Goal: Task Accomplishment & Management: Complete application form

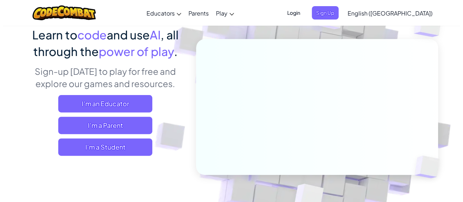
scroll to position [63, 0]
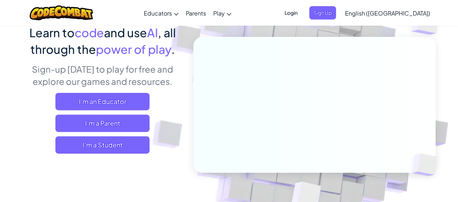
click at [101, 156] on div "Learn to code and use AI , all through the power of play . Sign-up [DATE] to pl…" at bounding box center [103, 91] width 160 height 135
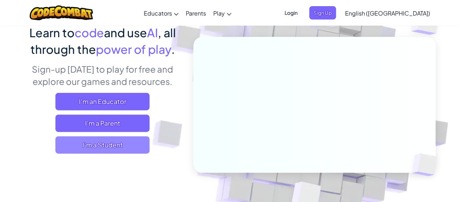
click at [98, 149] on span "I'm a Student" at bounding box center [102, 144] width 94 height 17
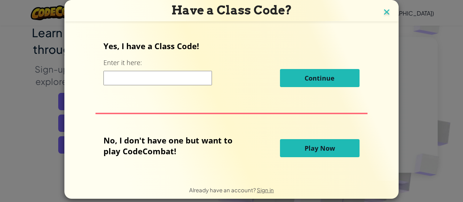
click at [382, 8] on img at bounding box center [386, 12] width 9 height 11
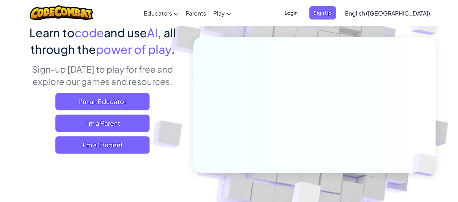
click at [302, 13] on span "Login" at bounding box center [291, 12] width 22 height 13
